Goal: Task Accomplishment & Management: Manage account settings

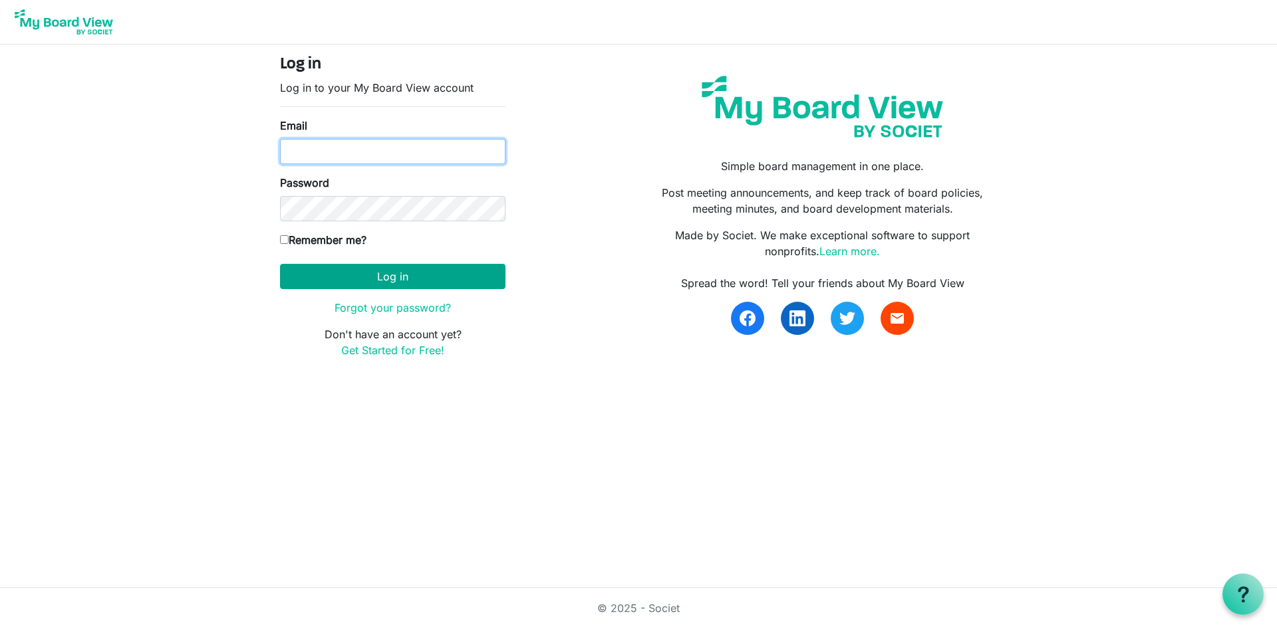
type input "[PERSON_NAME][EMAIL_ADDRESS][DOMAIN_NAME]"
click at [390, 267] on button "Log in" at bounding box center [392, 276] width 225 height 25
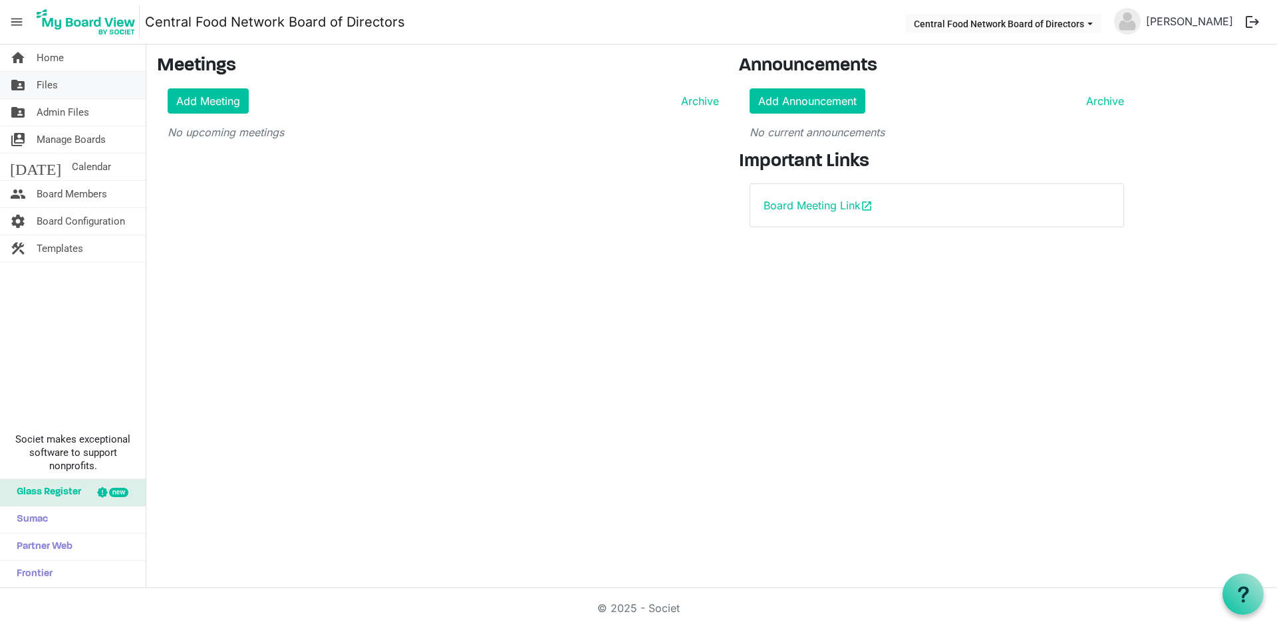
click at [69, 89] on link "folder_shared Files" at bounding box center [73, 85] width 146 height 27
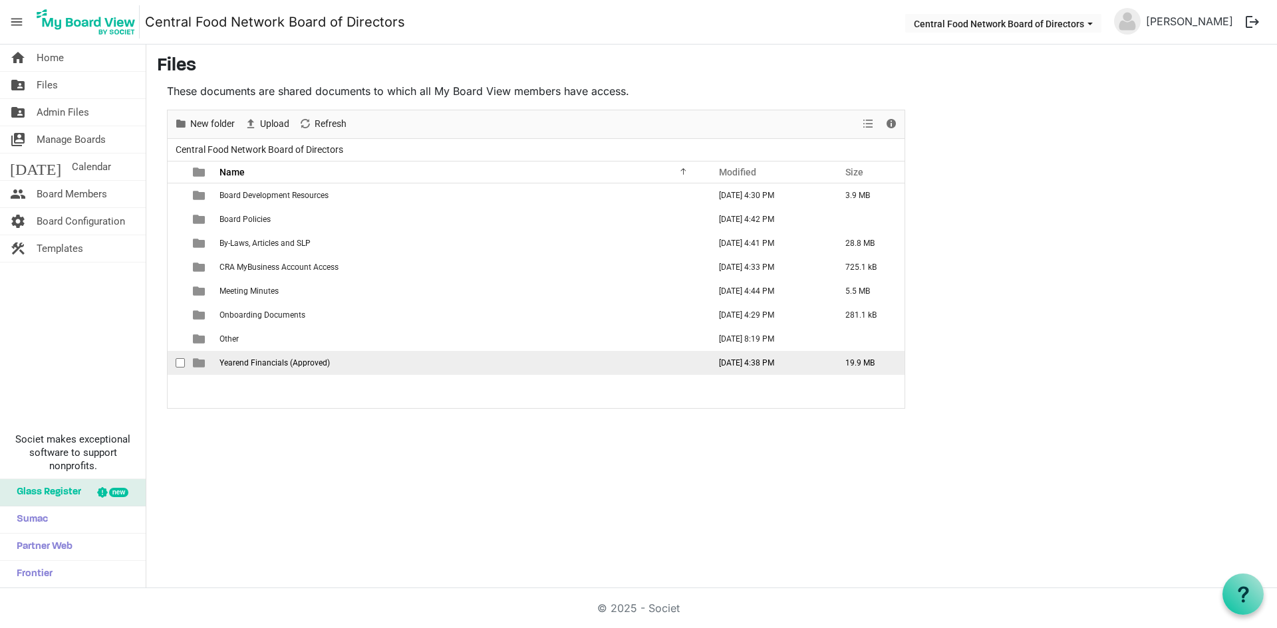
click at [250, 360] on span "Yearend Financials (Approved)" at bounding box center [274, 362] width 110 height 9
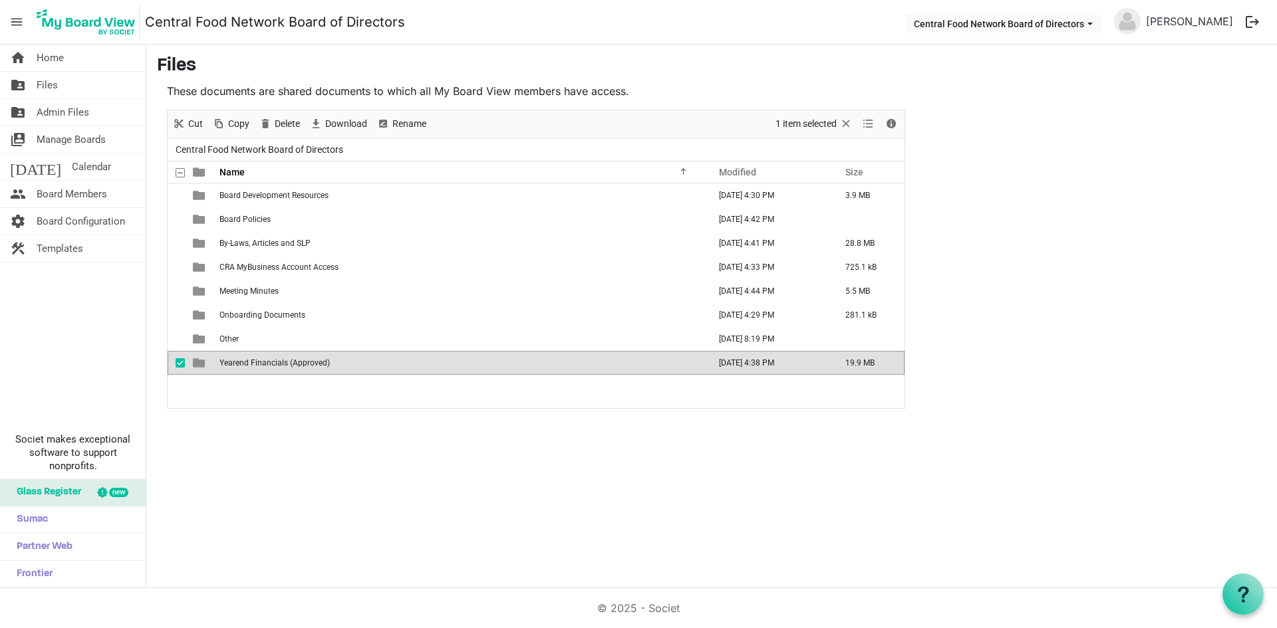
click at [250, 360] on span "Yearend Financials (Approved)" at bounding box center [274, 362] width 110 height 9
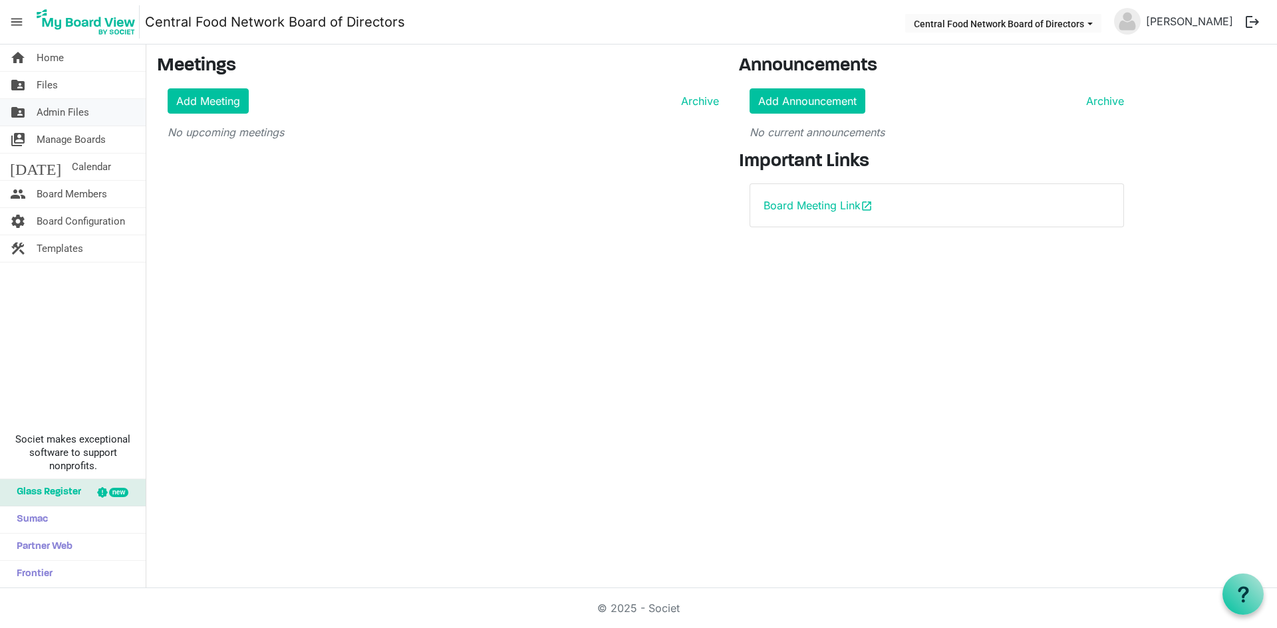
click at [67, 118] on span "Admin Files" at bounding box center [63, 112] width 53 height 27
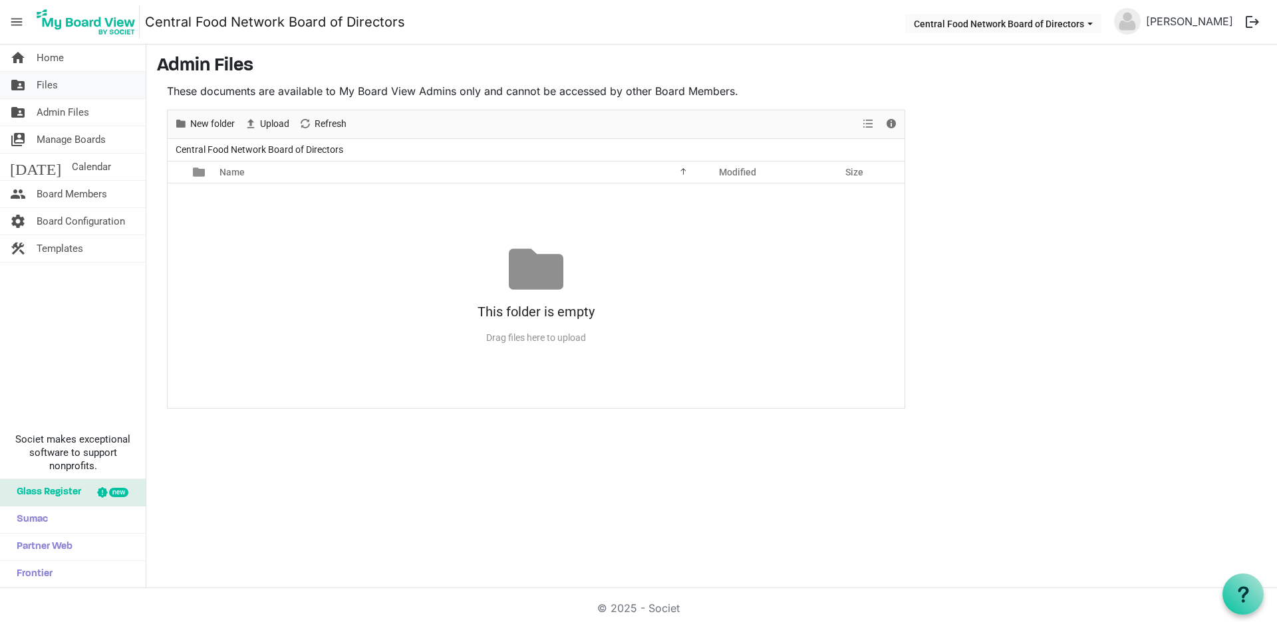
click at [53, 88] on span "Files" at bounding box center [47, 85] width 21 height 27
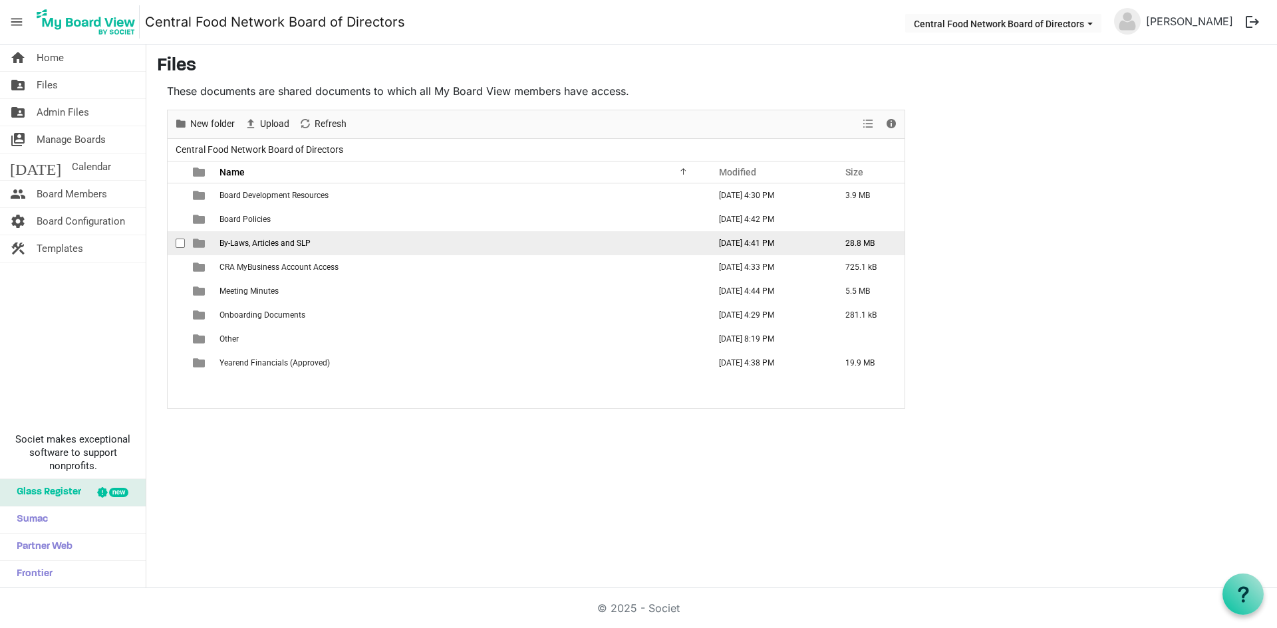
click at [267, 241] on span "By-Laws, Articles and SLP" at bounding box center [264, 243] width 91 height 9
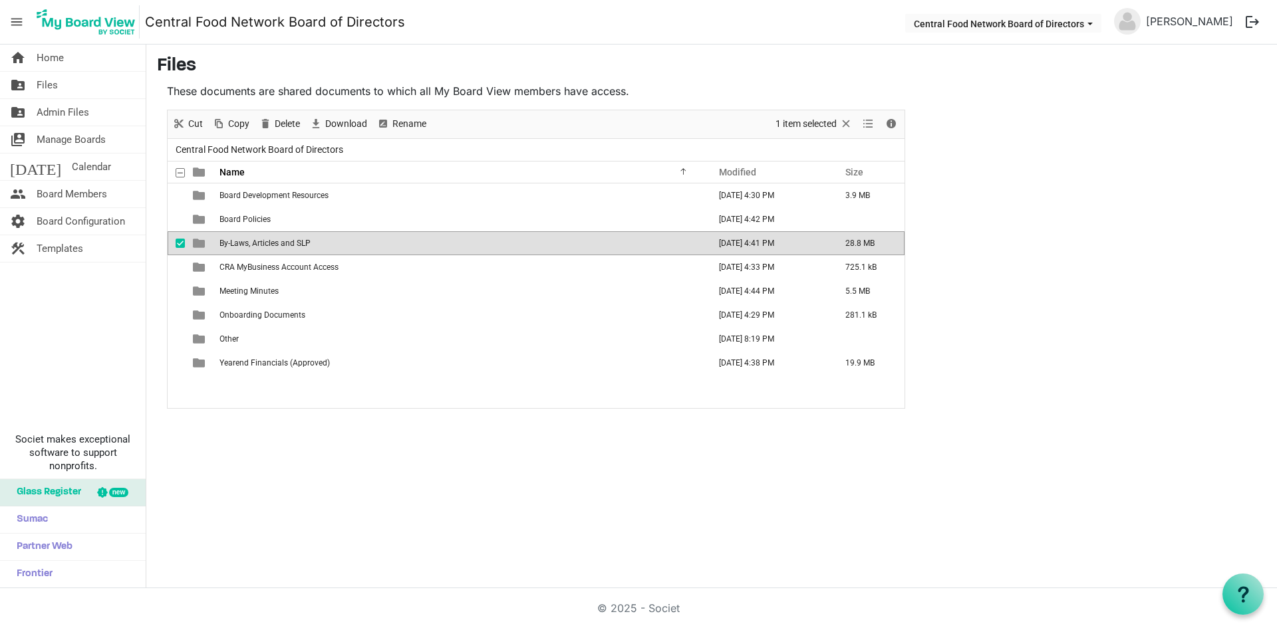
click at [267, 241] on span "By-Laws, Articles and SLP" at bounding box center [264, 243] width 91 height 9
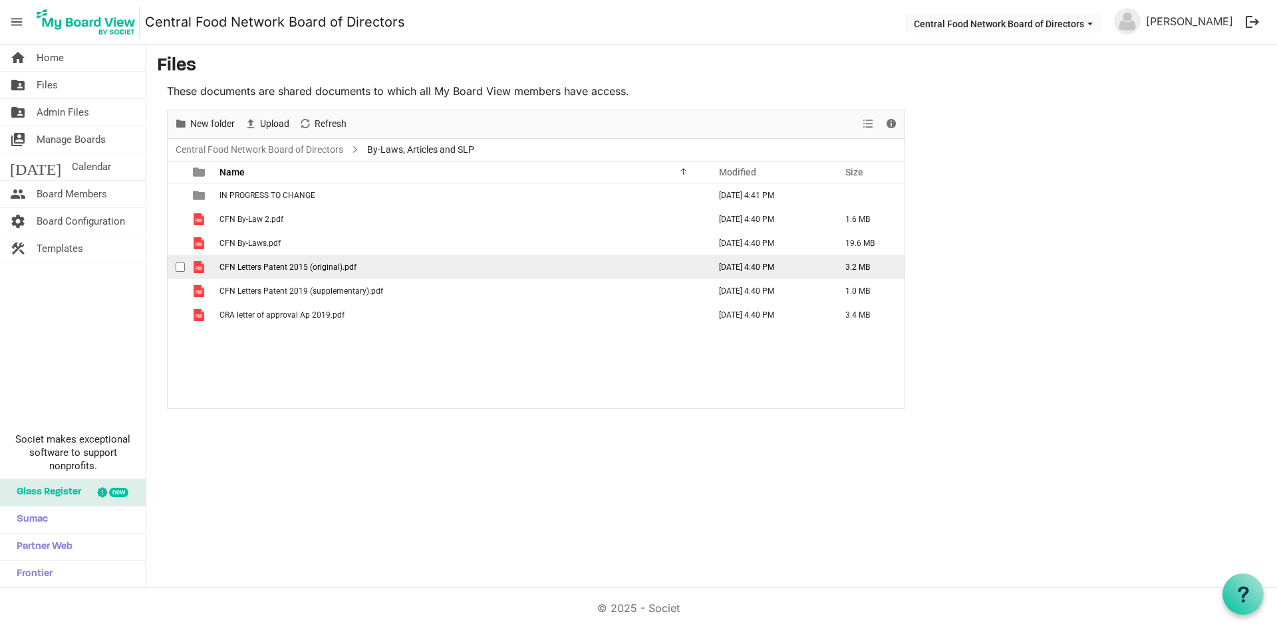
click at [265, 269] on span "CFN Letters Patent 2015 (original).pdf" at bounding box center [287, 267] width 137 height 9
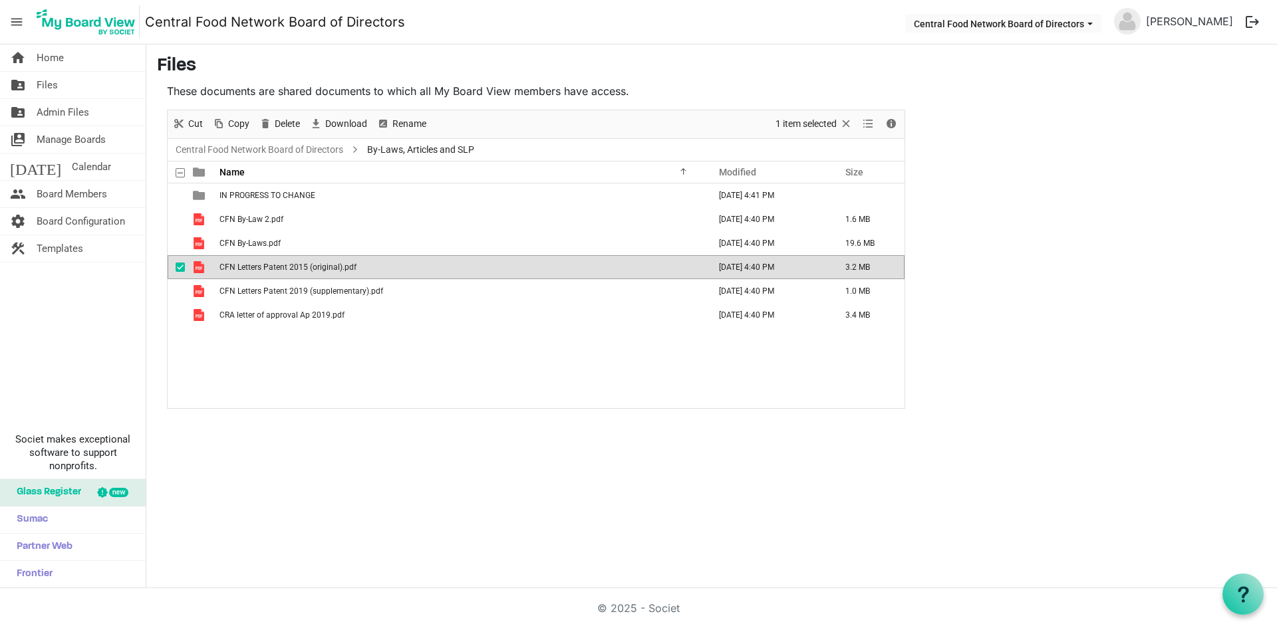
click at [265, 269] on span "CFN Letters Patent 2015 (original).pdf" at bounding box center [287, 267] width 137 height 9
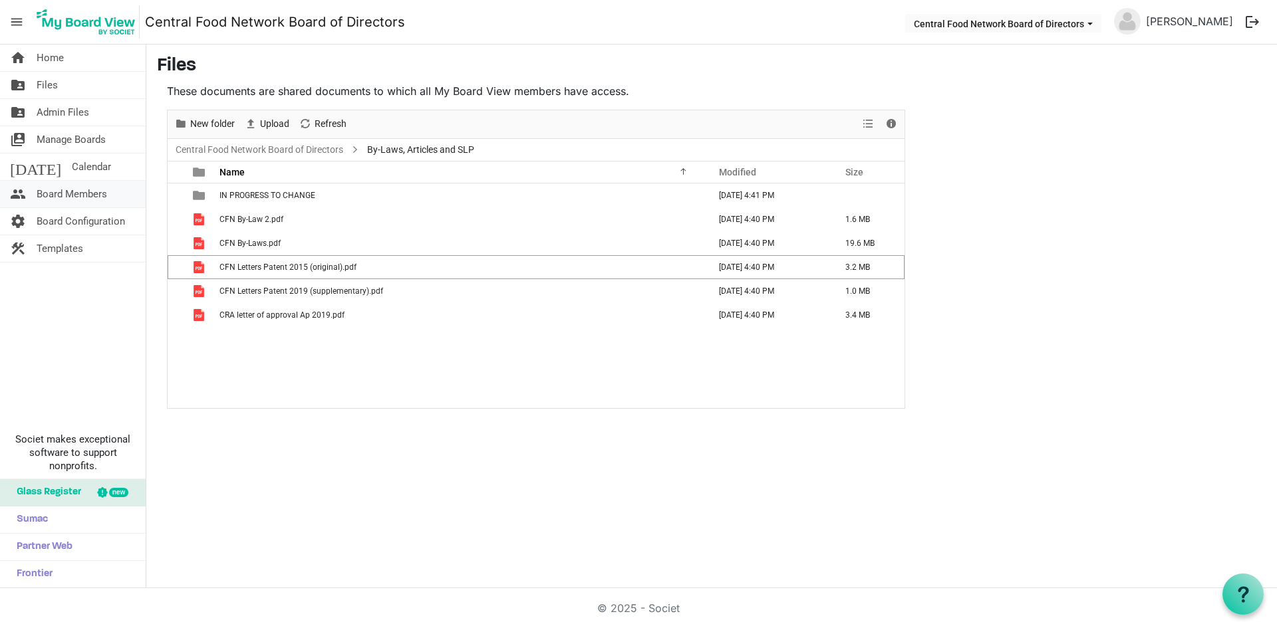
click at [53, 190] on span "Board Members" at bounding box center [72, 194] width 70 height 27
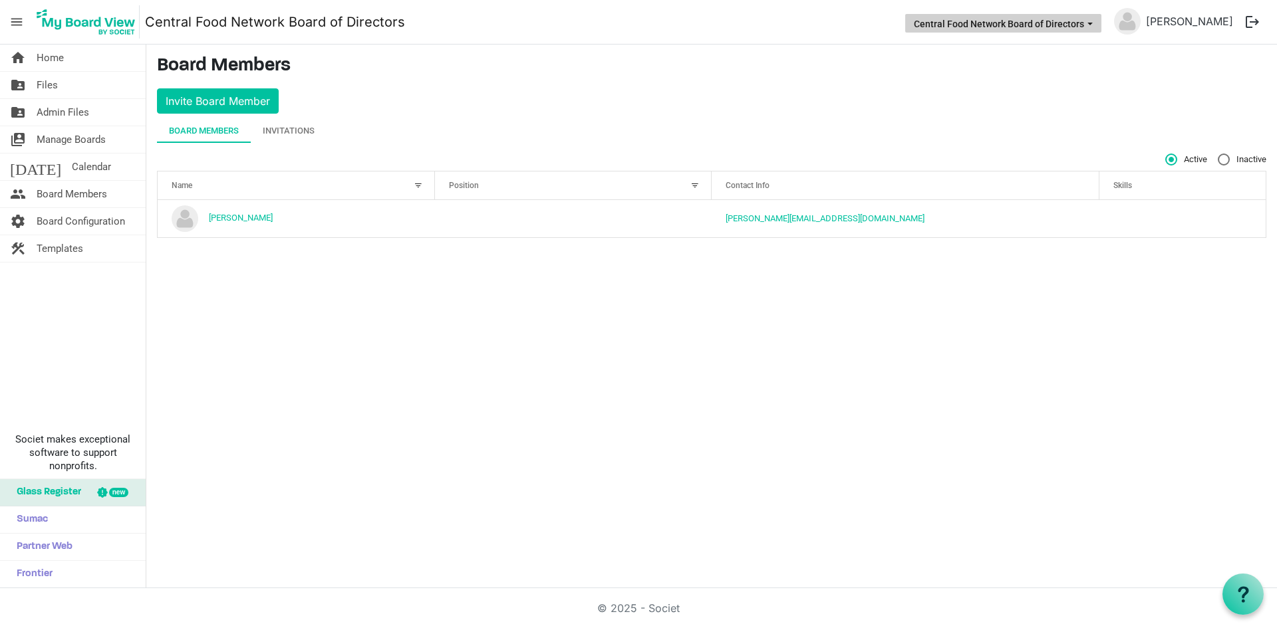
click at [1070, 17] on button "Central Food Network Board of Directors" at bounding box center [1003, 23] width 196 height 19
click at [795, 92] on main "Board Members Invite Board Member Board Members Invitations Active Inactive Nam…" at bounding box center [711, 152] width 1131 height 215
click at [37, 521] on span "Sumac" at bounding box center [29, 520] width 38 height 27
click at [15, 25] on span "menu" at bounding box center [16, 21] width 25 height 25
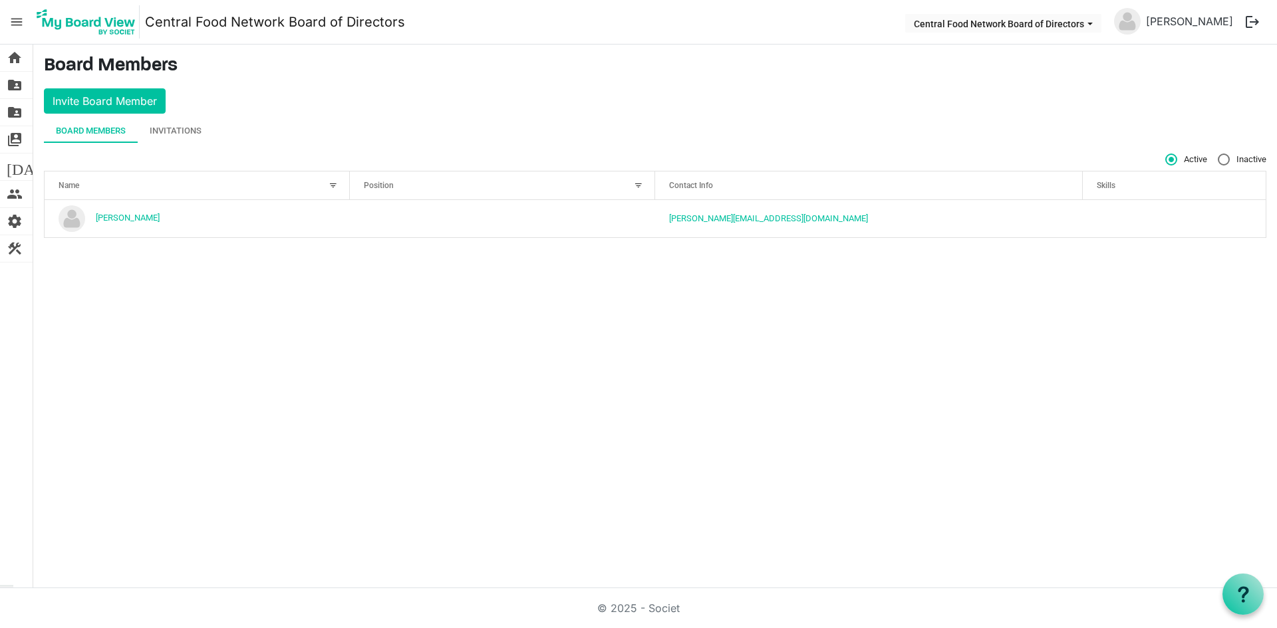
click at [15, 25] on span "menu" at bounding box center [16, 21] width 25 height 25
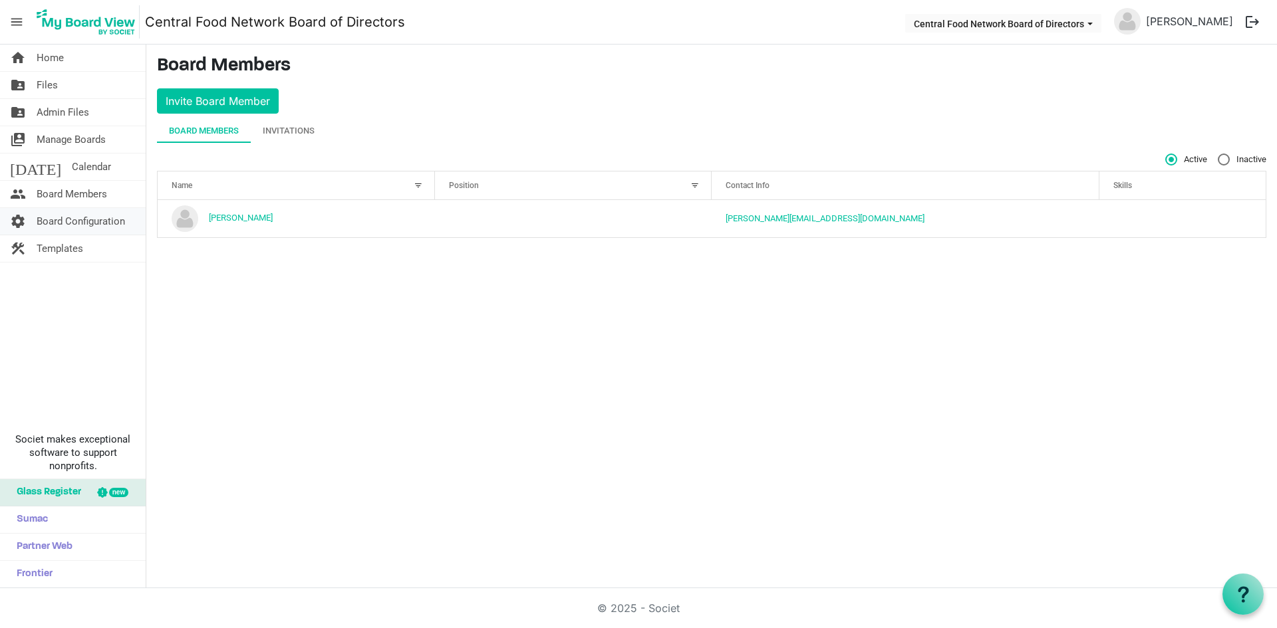
click at [79, 219] on span "Board Configuration" at bounding box center [81, 221] width 88 height 27
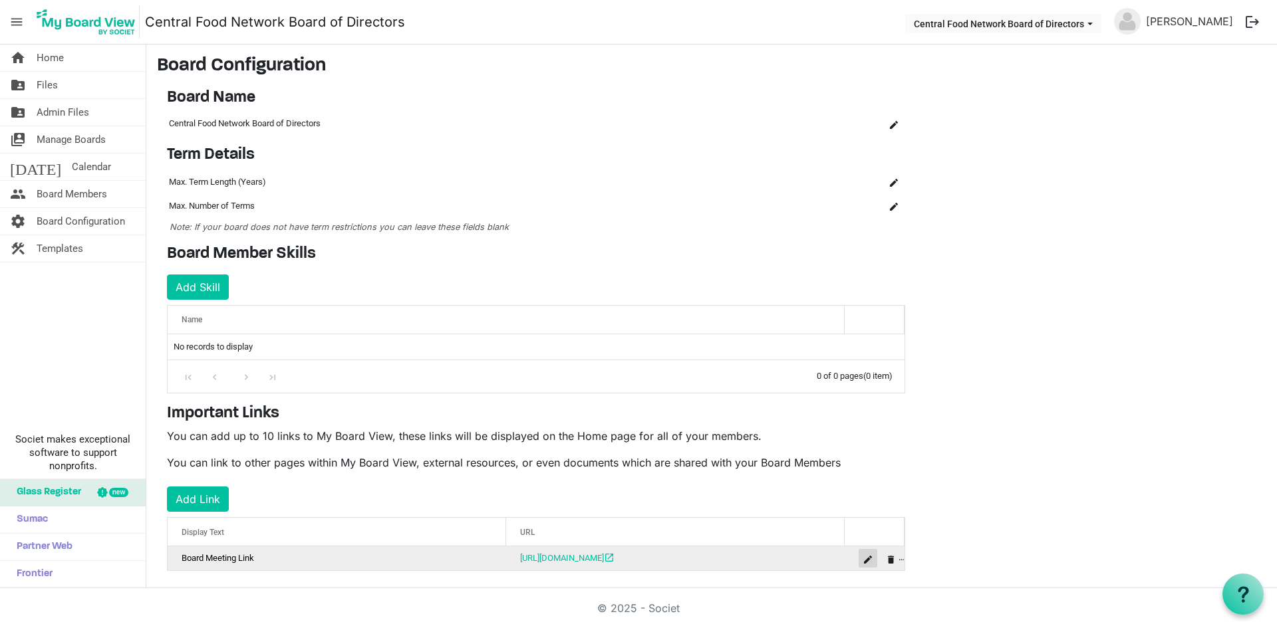
click at [865, 560] on span "is Command column column header" at bounding box center [868, 560] width 8 height 8
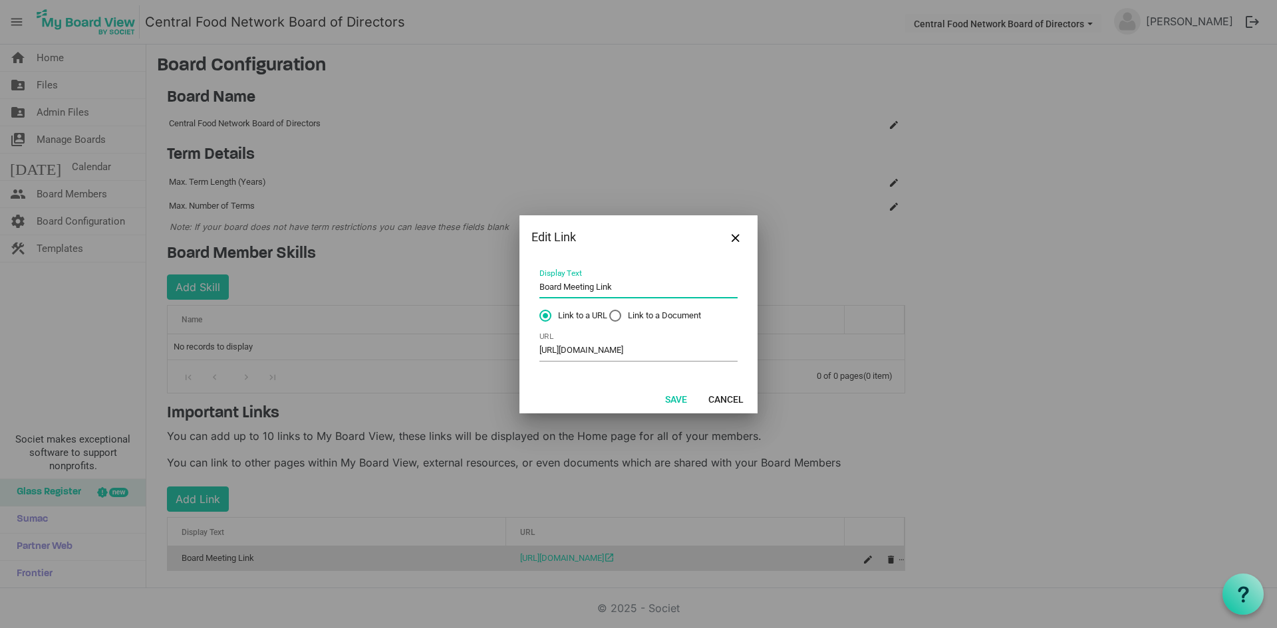
click at [539, 285] on input "Board Meeting Link" at bounding box center [638, 288] width 198 height 21
type input "CFN Virtual Board Meeting Link"
click at [670, 403] on button "Save" at bounding box center [675, 399] width 39 height 19
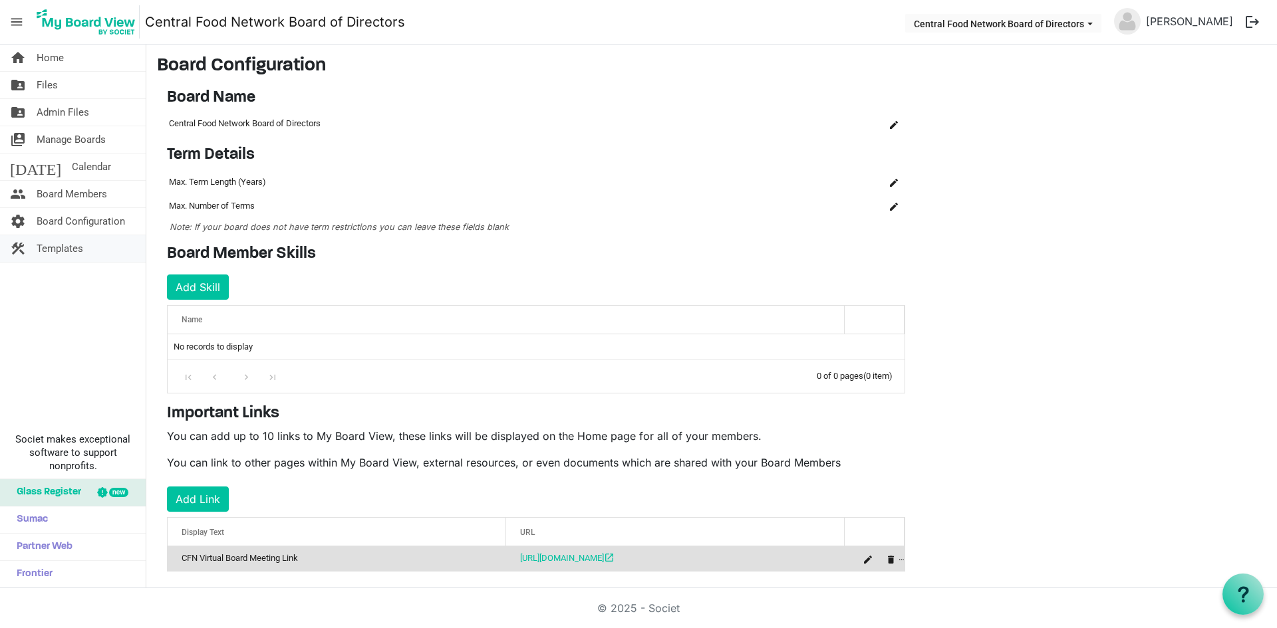
click at [59, 246] on span "Templates" at bounding box center [60, 248] width 47 height 27
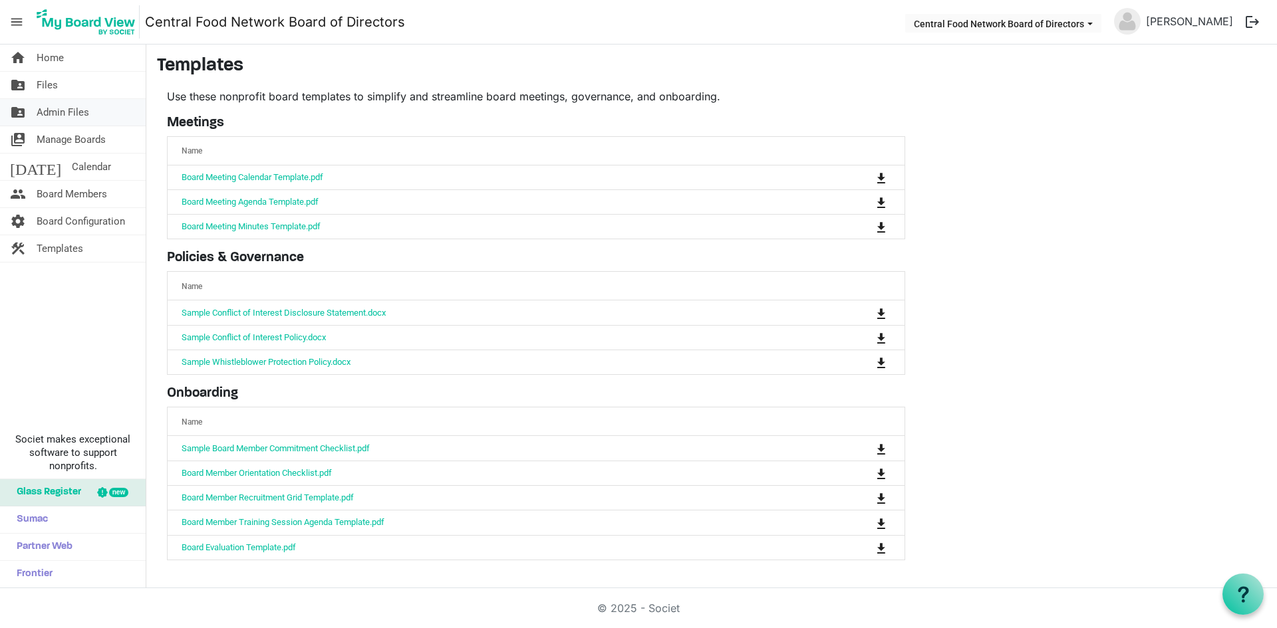
click at [63, 106] on span "Admin Files" at bounding box center [63, 112] width 53 height 27
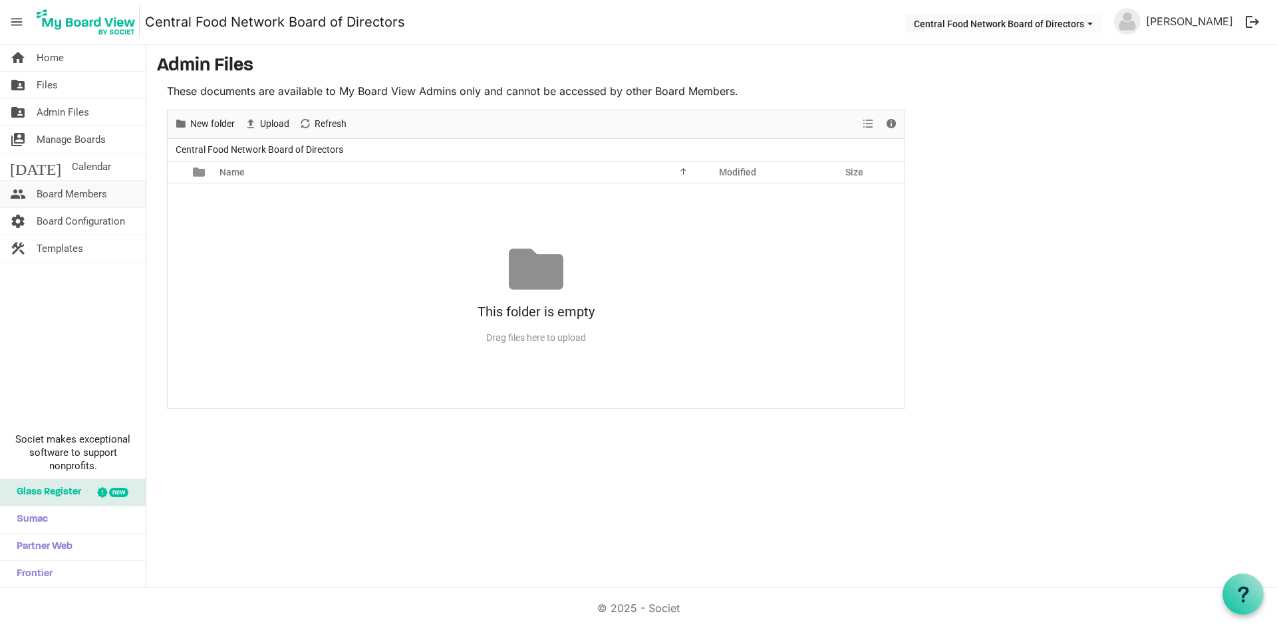
click at [65, 188] on span "Board Members" at bounding box center [72, 194] width 70 height 27
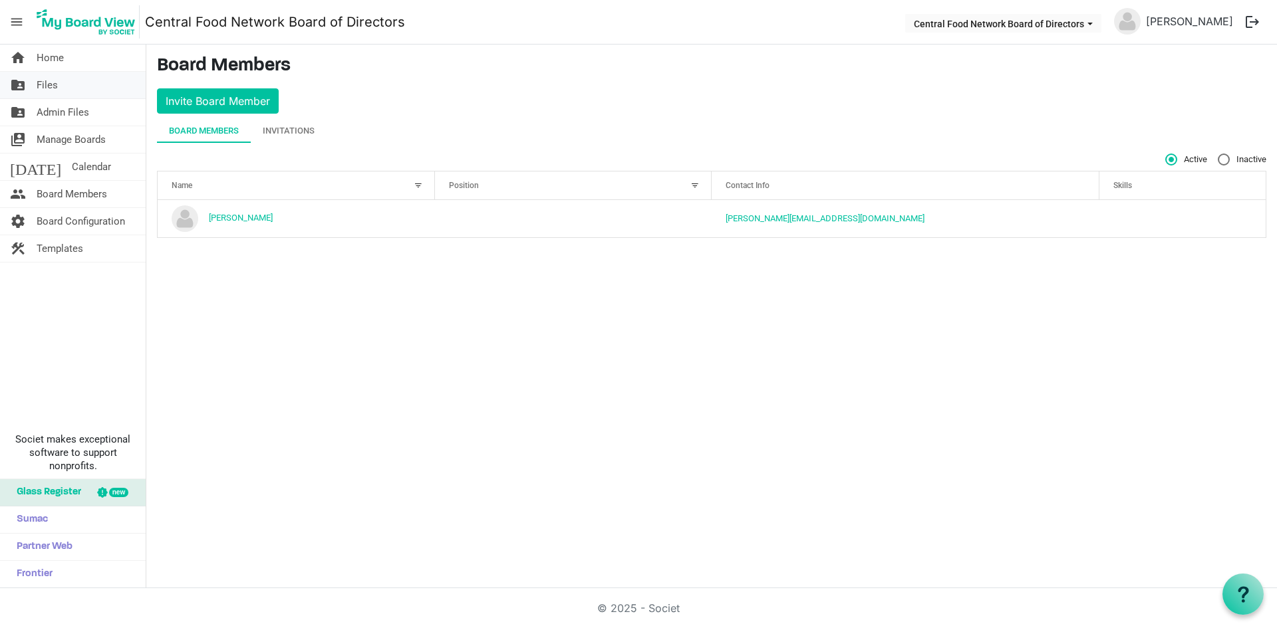
click at [62, 90] on link "folder_shared Files" at bounding box center [73, 85] width 146 height 27
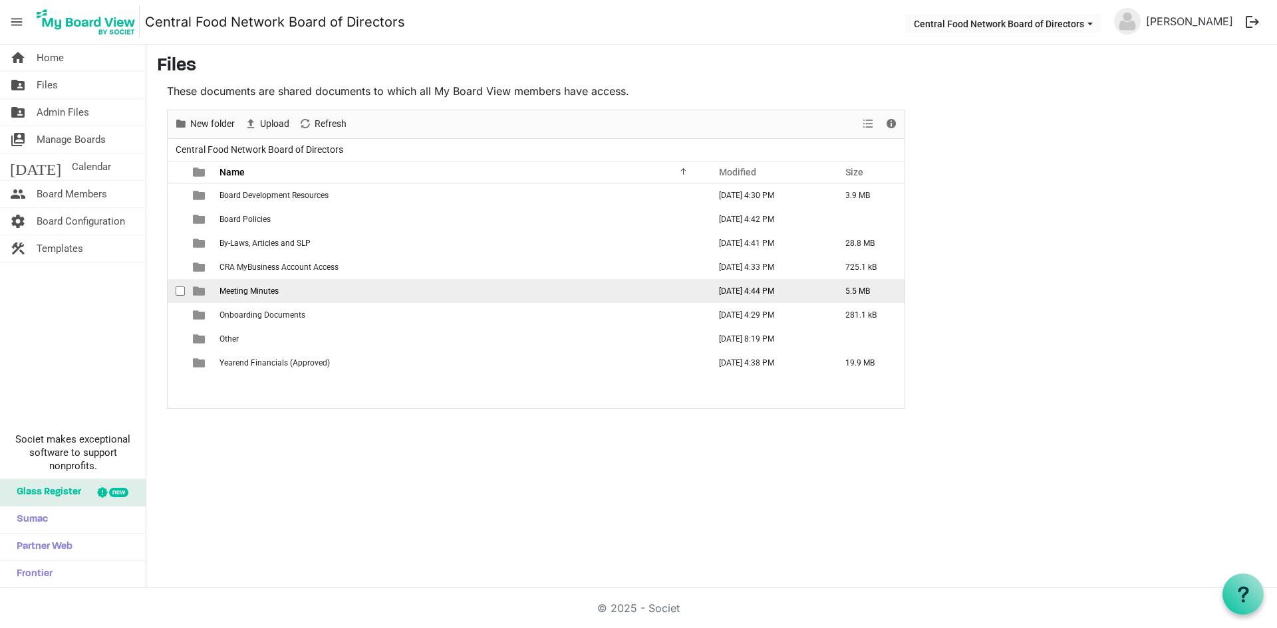
click at [282, 286] on td "Meeting Minutes" at bounding box center [459, 291] width 489 height 24
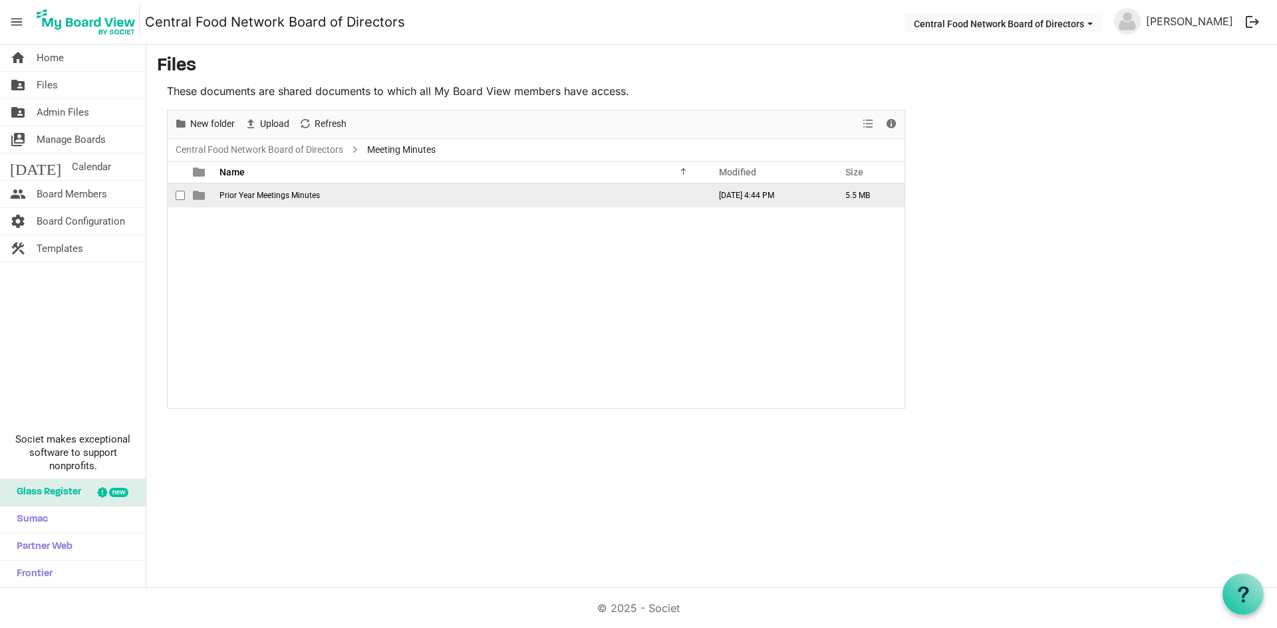
click at [287, 197] on span "Prior Year Meetings Minutes" at bounding box center [269, 195] width 100 height 9
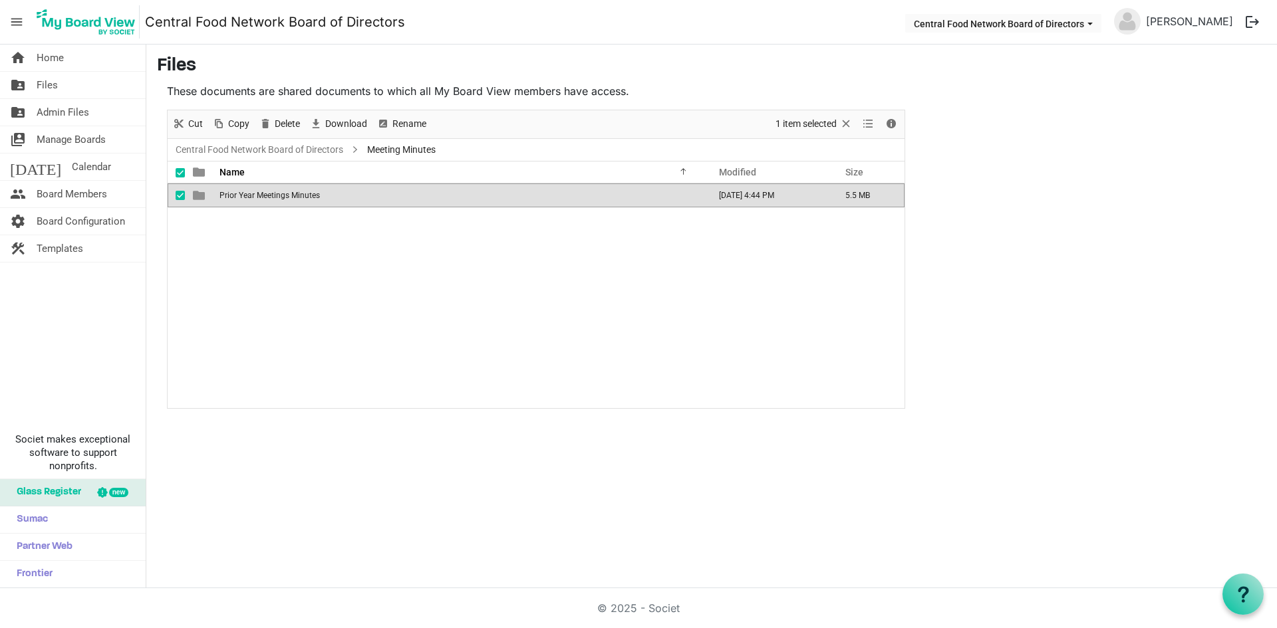
click at [287, 197] on span "Prior Year Meetings Minutes" at bounding box center [269, 195] width 100 height 9
